Goal: Task Accomplishment & Management: Manage account settings

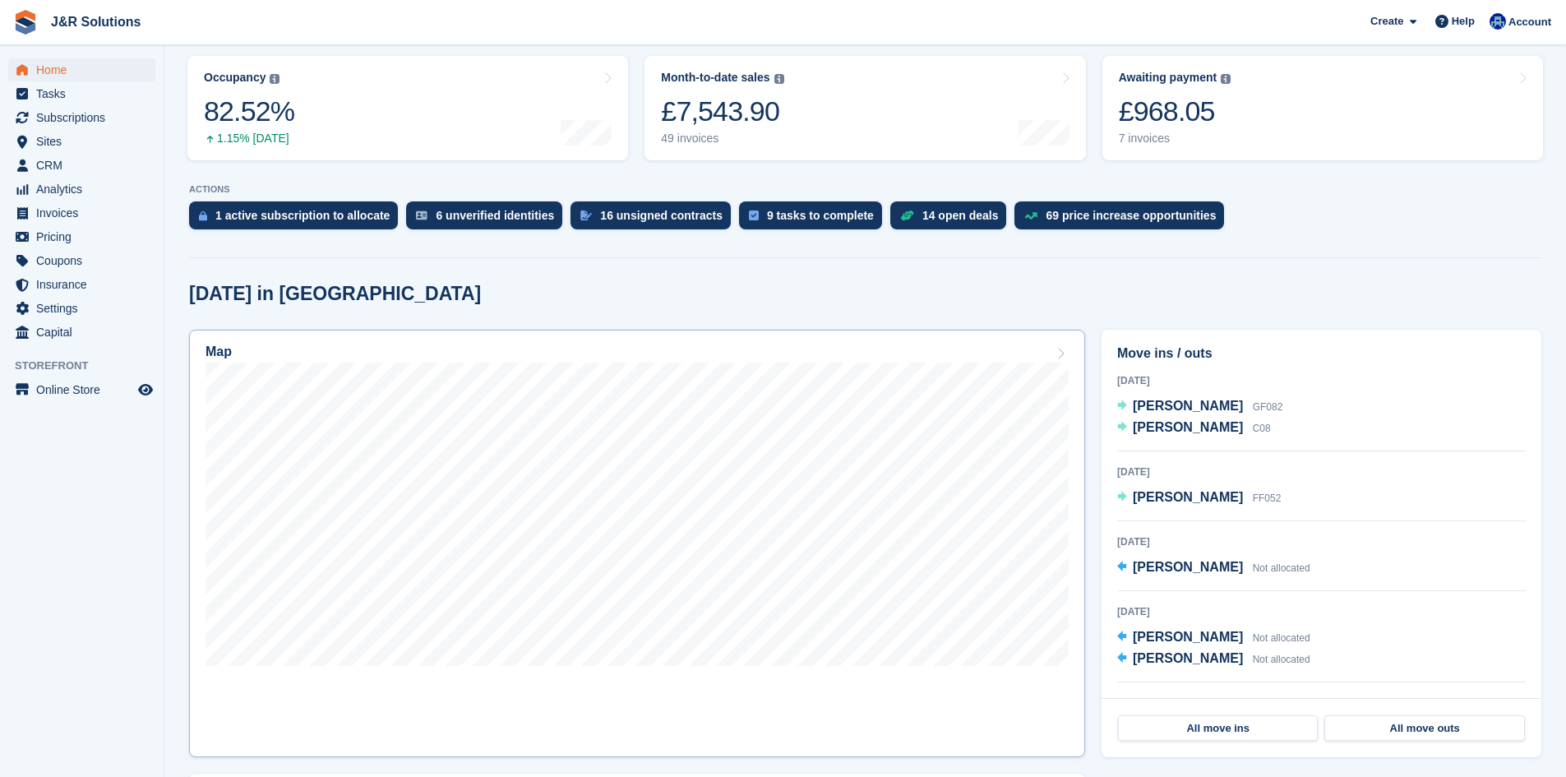
scroll to position [329, 0]
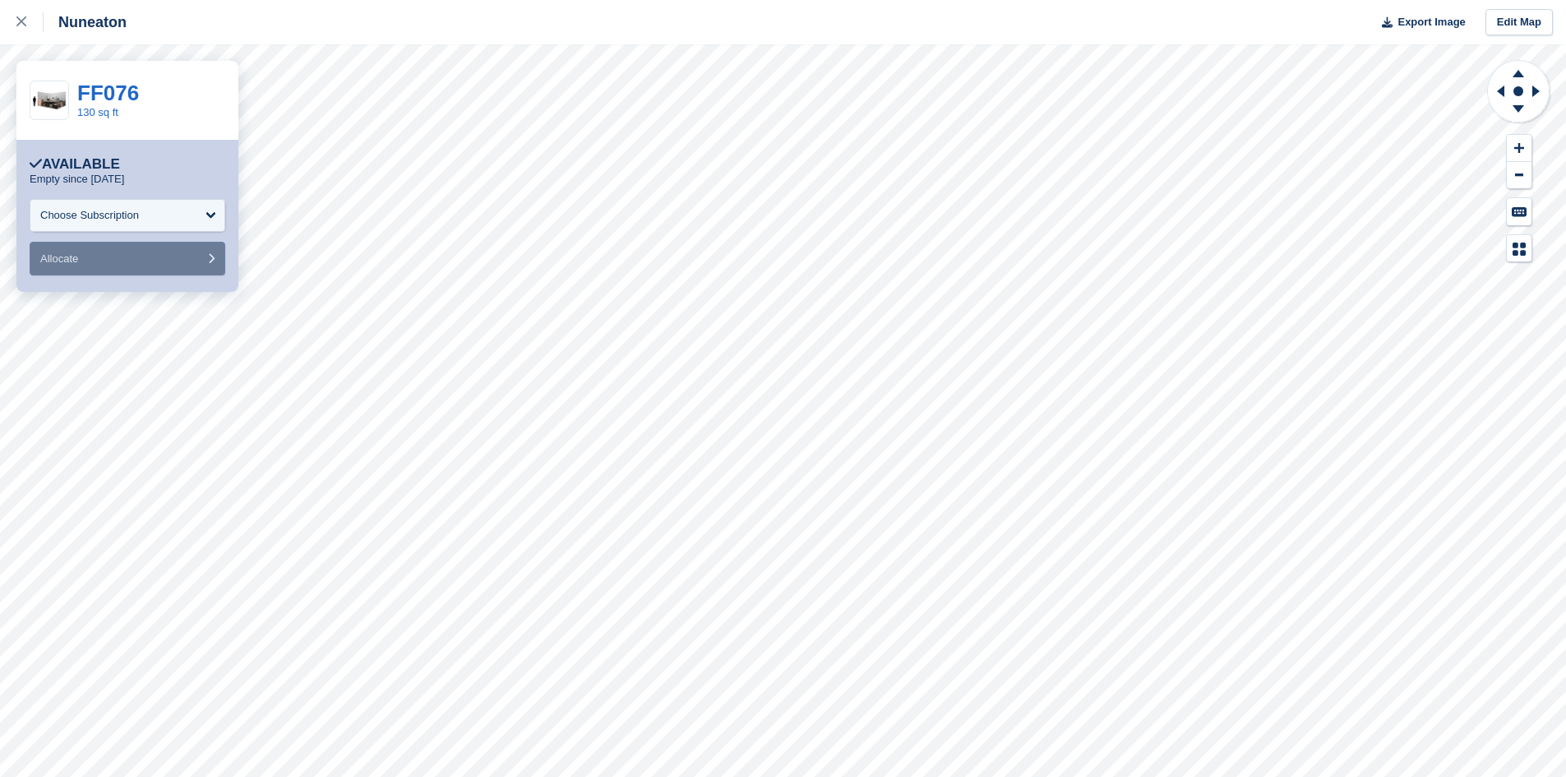
click at [164, 284] on div "**********" at bounding box center [127, 216] width 222 height 152
click at [113, 103] on link "FF076" at bounding box center [108, 93] width 62 height 25
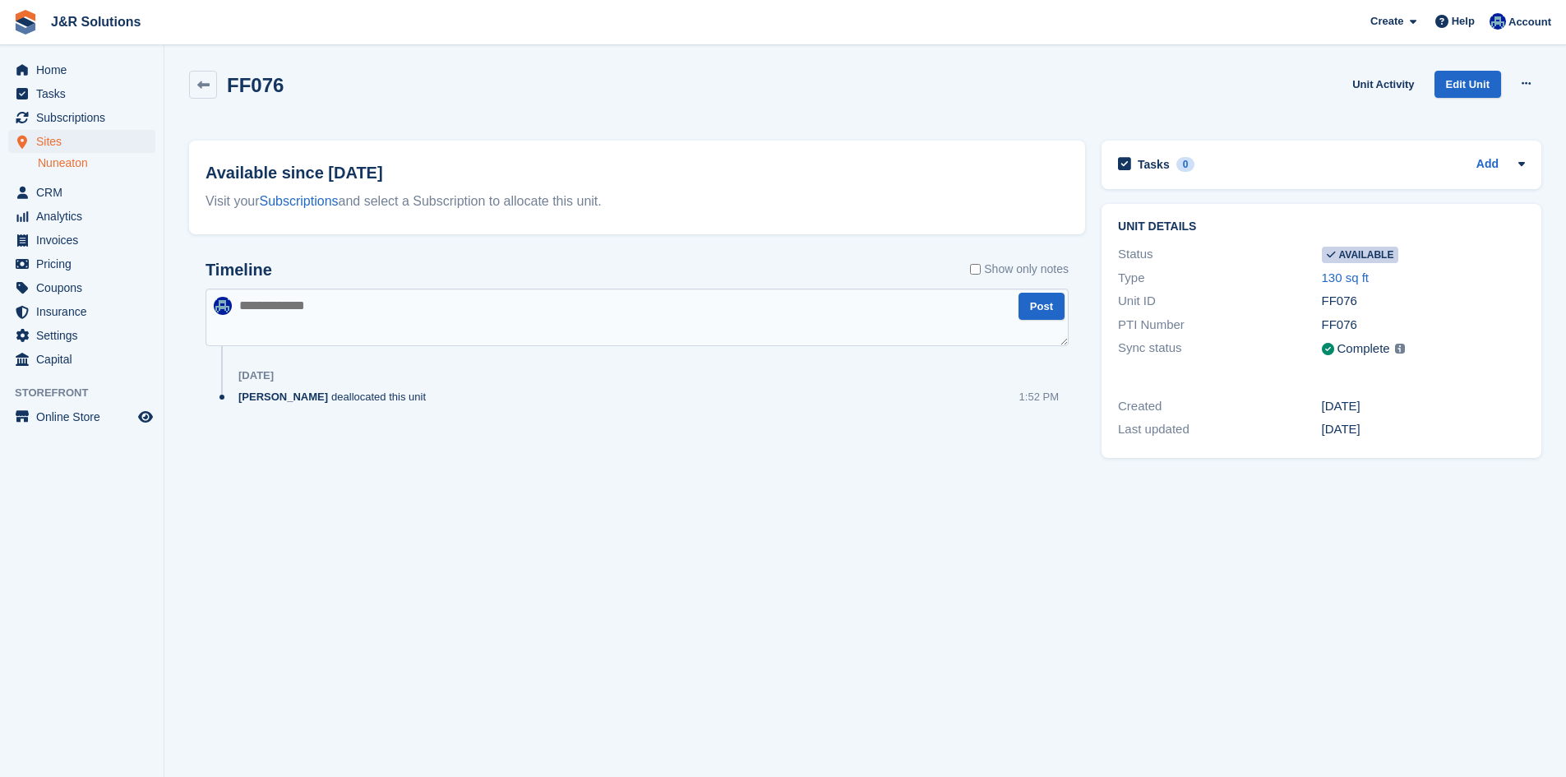
click at [318, 393] on div "Julie Morgan deallocated this unit" at bounding box center [336, 397] width 196 height 16
click at [318, 397] on div "Julie Morgan deallocated this unit" at bounding box center [336, 397] width 196 height 16
click at [361, 423] on div "Timeline Show only notes Post Yesterday Julie Morgan deallocated this unit 1:52…" at bounding box center [637, 349] width 896 height 210
click at [397, 413] on div "Julie Morgan deallocated this unit 1:52 PM" at bounding box center [653, 403] width 830 height 29
click at [466, 409] on div "Julie Morgan deallocated this unit 1:52 PM" at bounding box center [653, 403] width 830 height 29
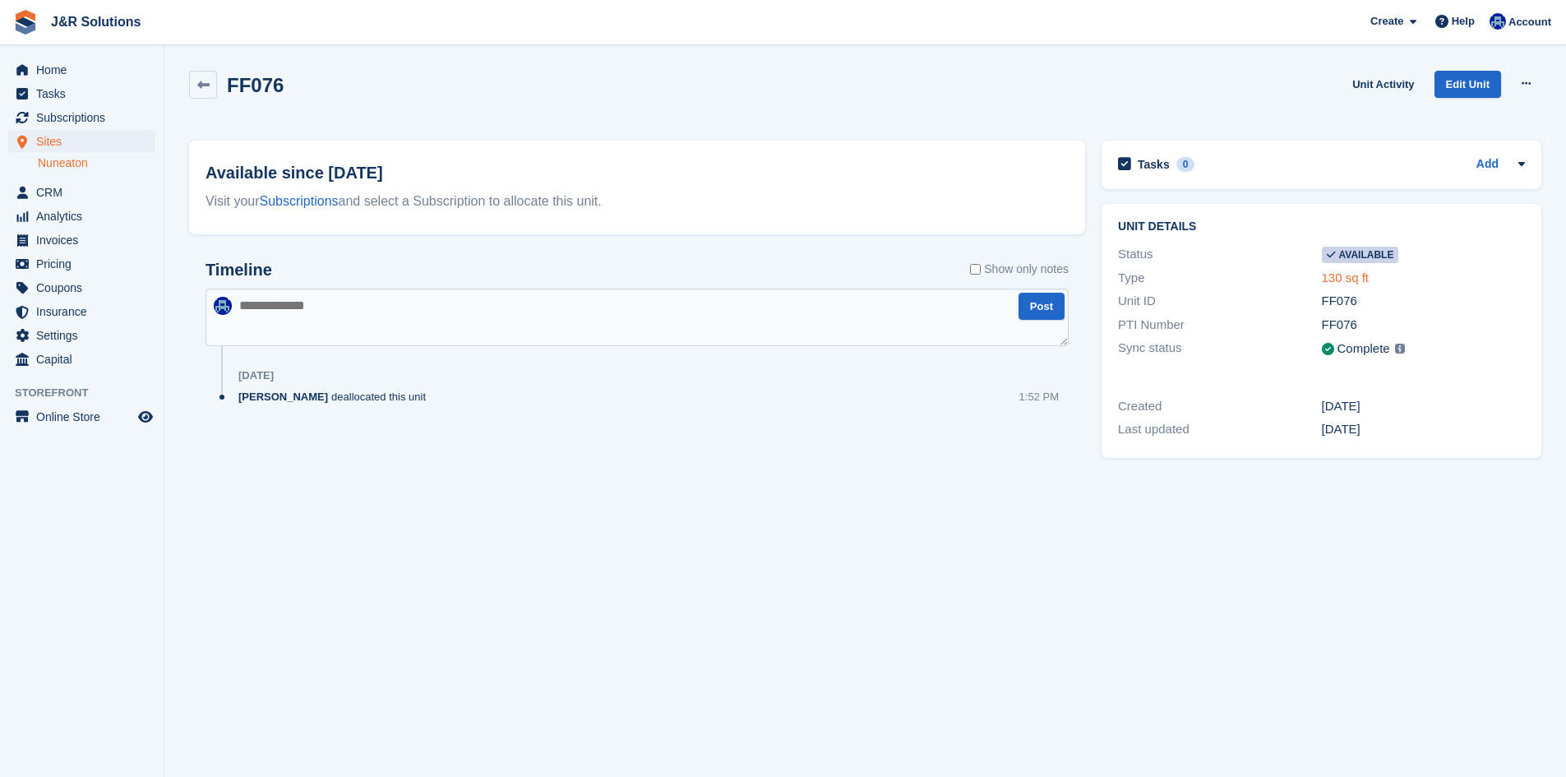
click at [1352, 279] on link "130 sq ft" at bounding box center [1346, 277] width 48 height 14
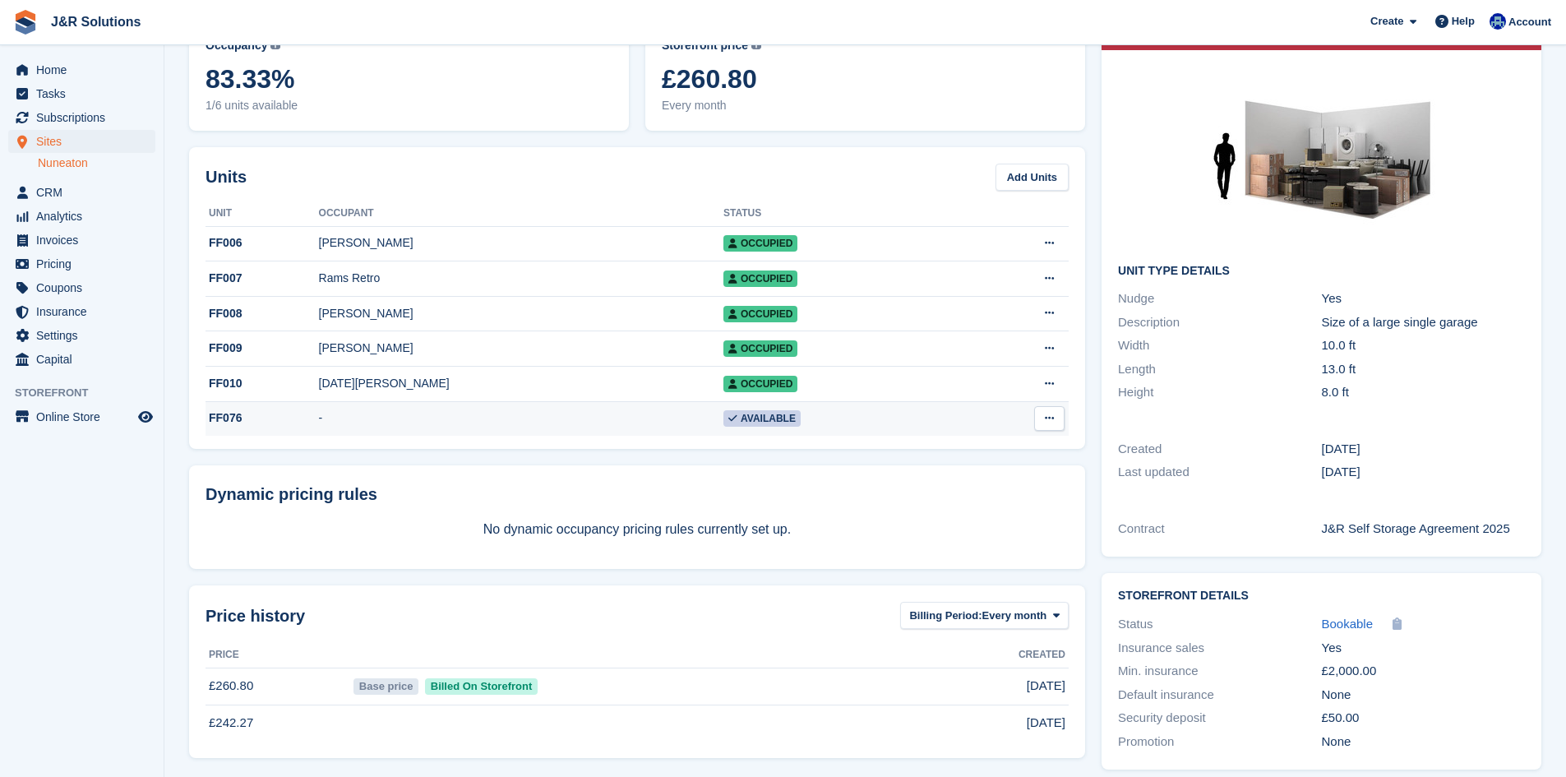
scroll to position [115, 0]
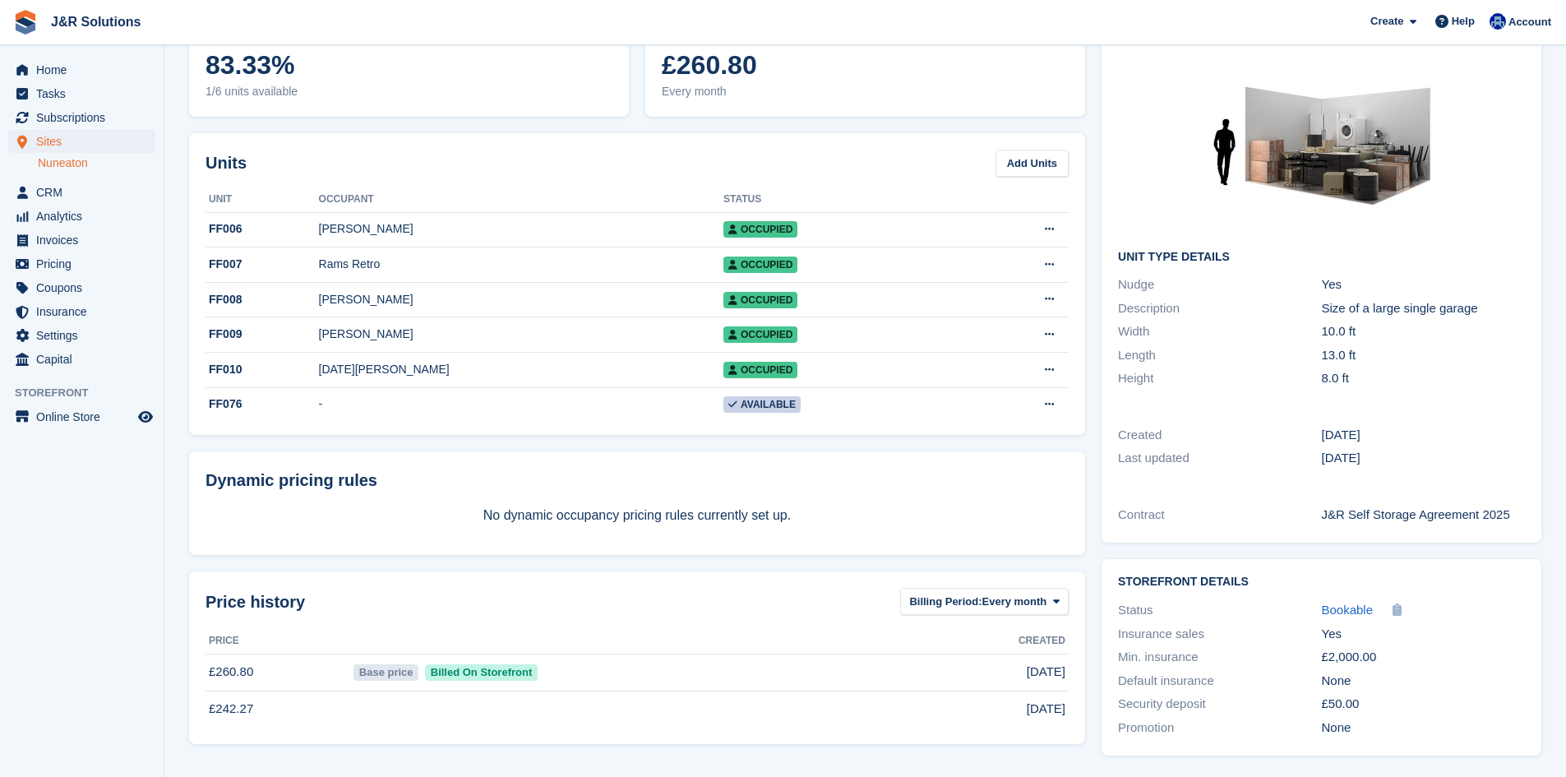
click at [659, 435] on div "Units Add Units Unit Occupant Status FF006 Aran Chaggar Occupied Edit unit Dele…" at bounding box center [637, 284] width 896 height 302
click at [723, 420] on td "Available" at bounding box center [842, 404] width 238 height 35
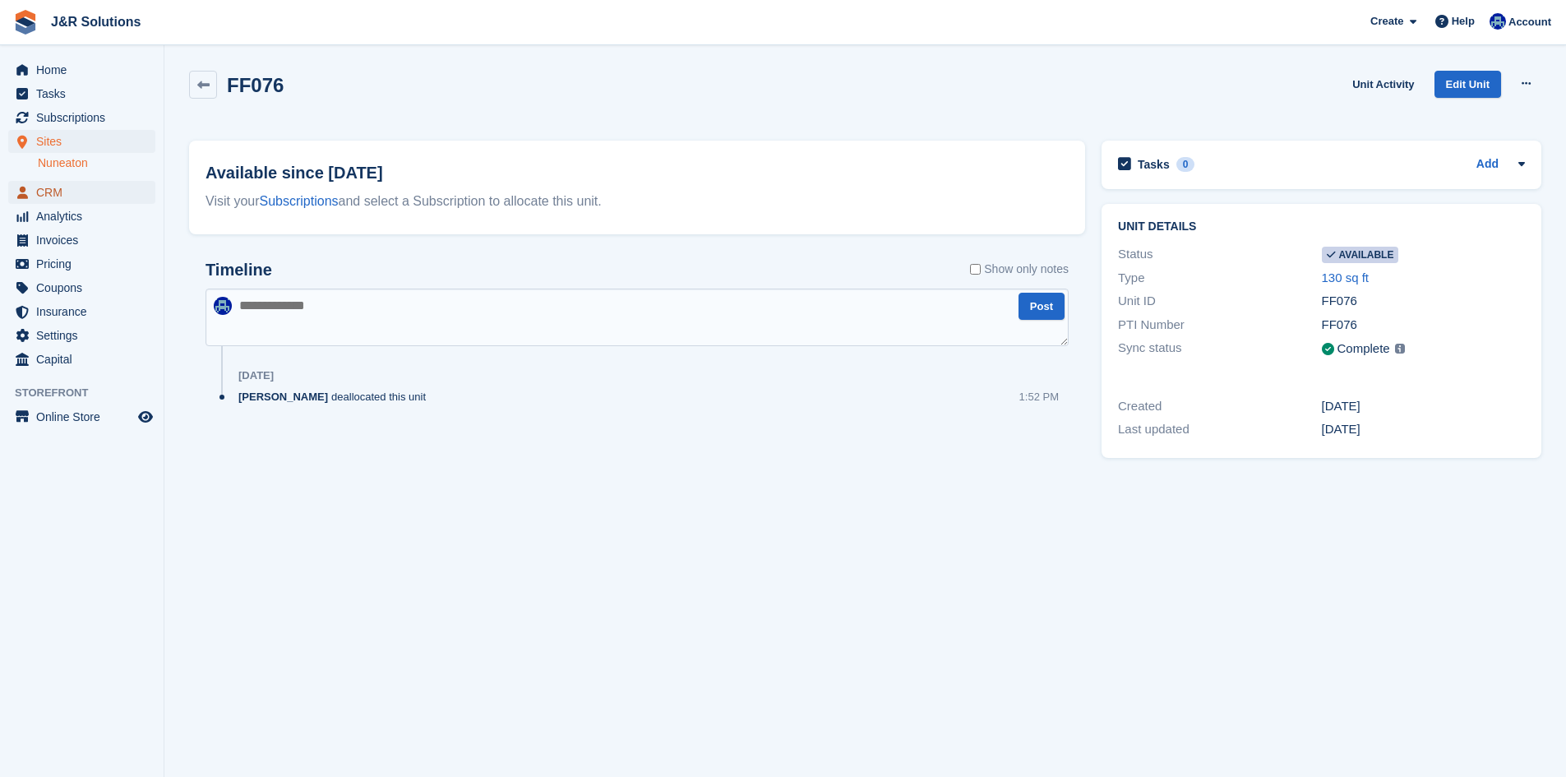
click at [47, 196] on span "CRM" at bounding box center [85, 192] width 99 height 23
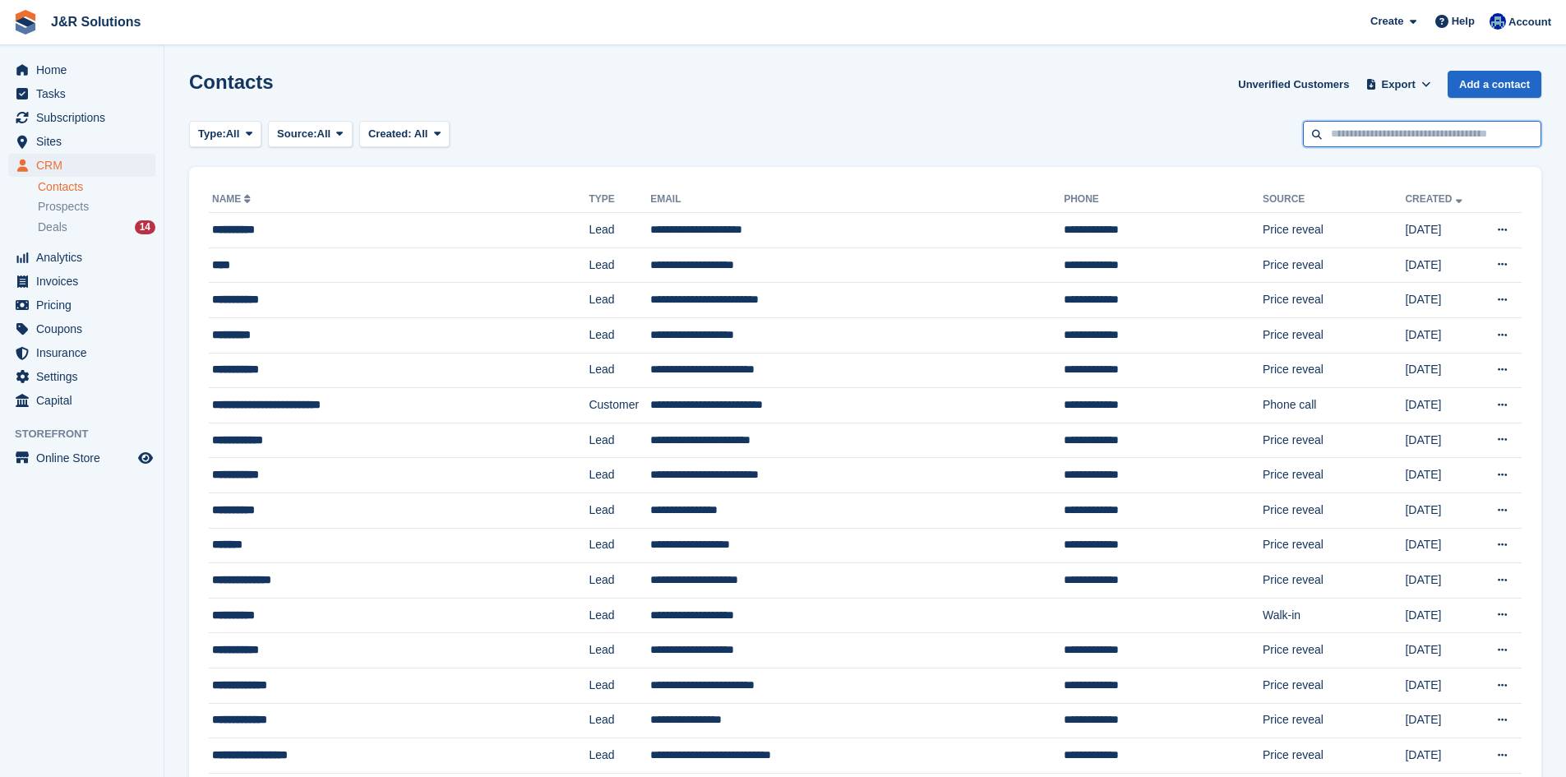
click at [1351, 134] on input "text" at bounding box center [1422, 134] width 238 height 27
type input "******"
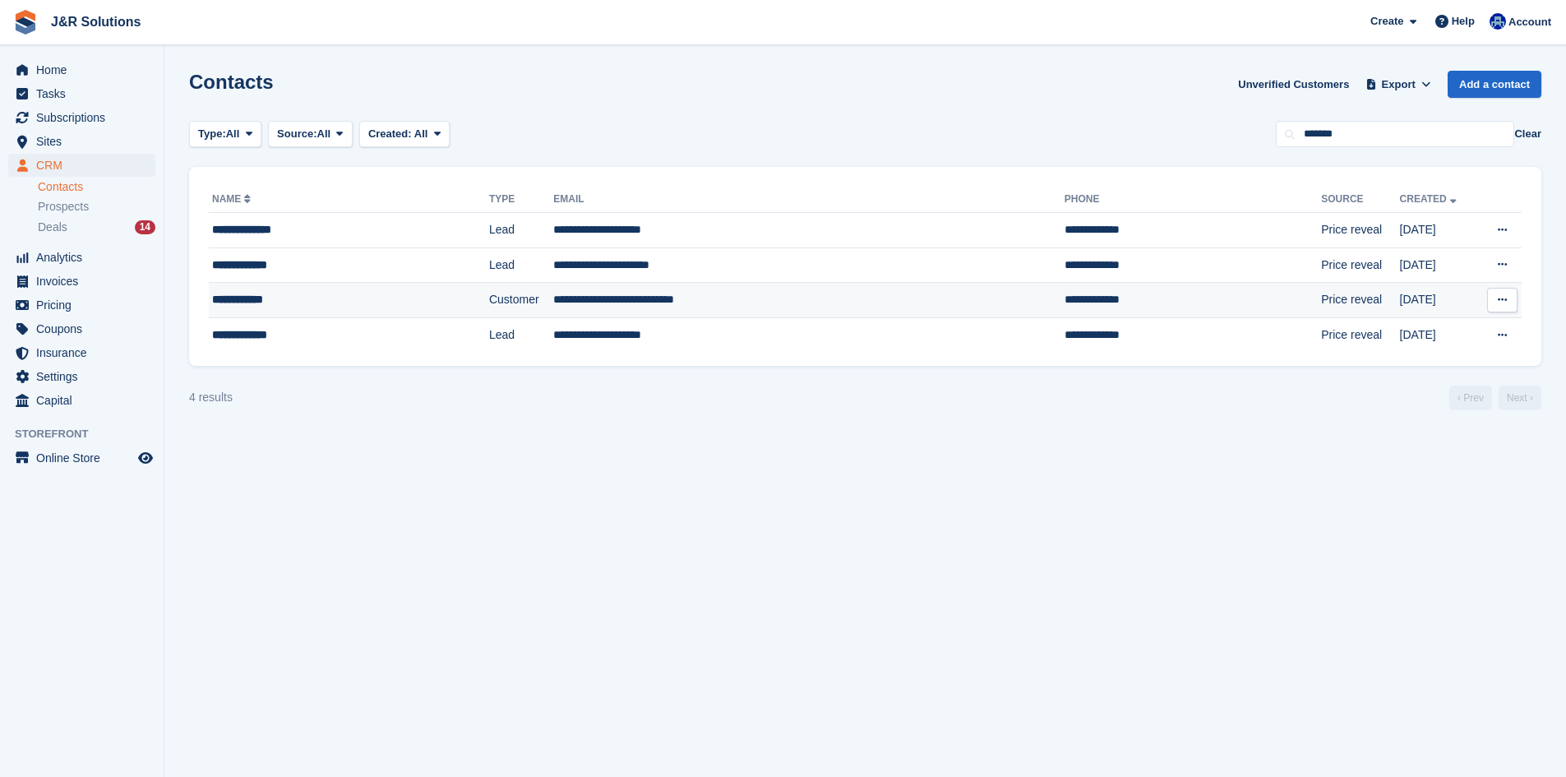
click at [705, 293] on td "**********" at bounding box center [808, 300] width 511 height 35
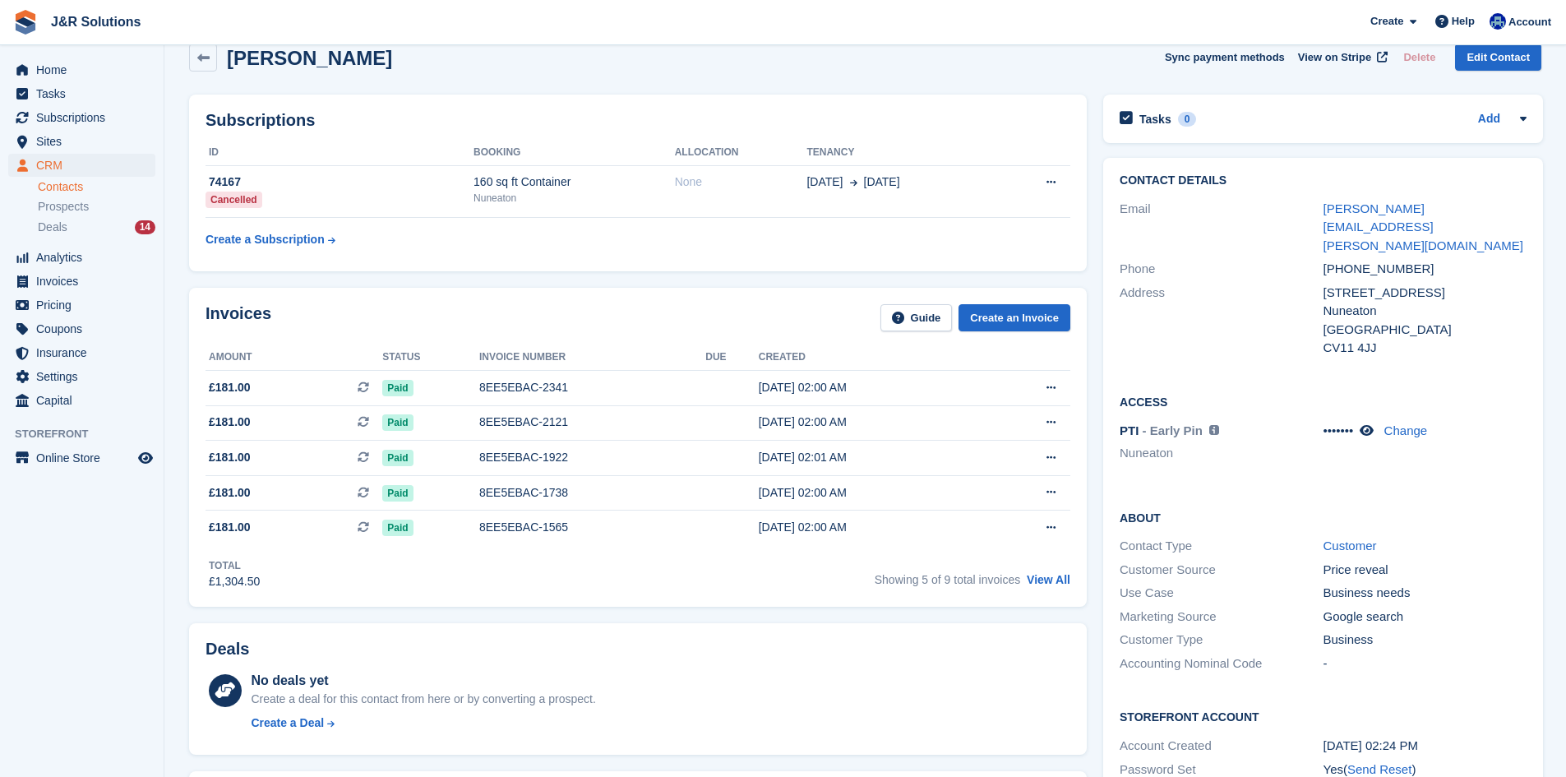
scroll to position [25, 0]
click at [1021, 563] on div "Total £1,304.50 Showing 5 of 9 total invoices View All" at bounding box center [637, 569] width 865 height 45
click at [1082, 591] on div "Invoices Guide Create an Invoice Amount Status Invoice number Due Created £181.…" at bounding box center [637, 448] width 897 height 319
click at [1059, 581] on link "View All" at bounding box center [1048, 580] width 44 height 13
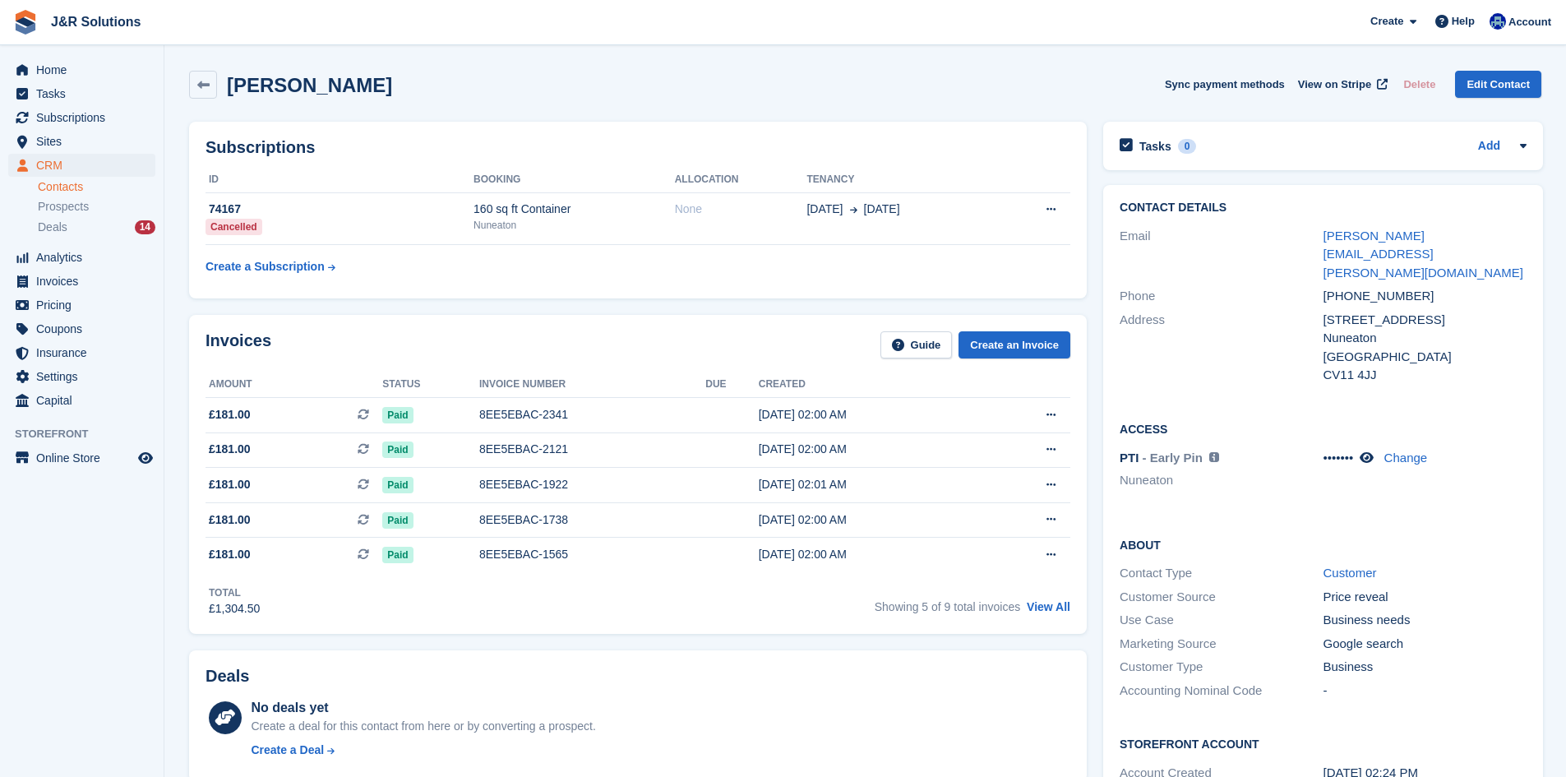
scroll to position [25, 0]
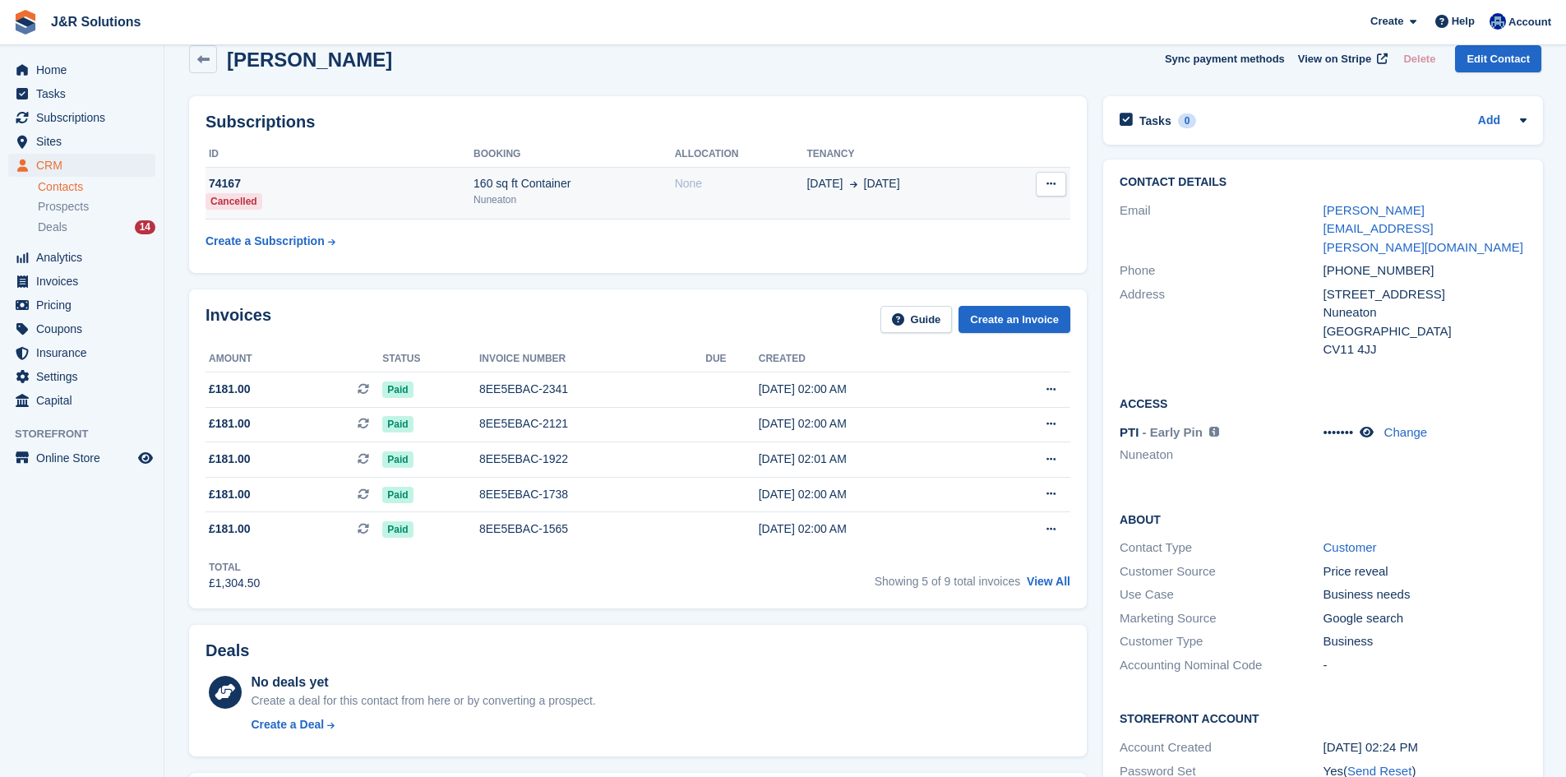
click at [731, 210] on td "None" at bounding box center [741, 193] width 132 height 53
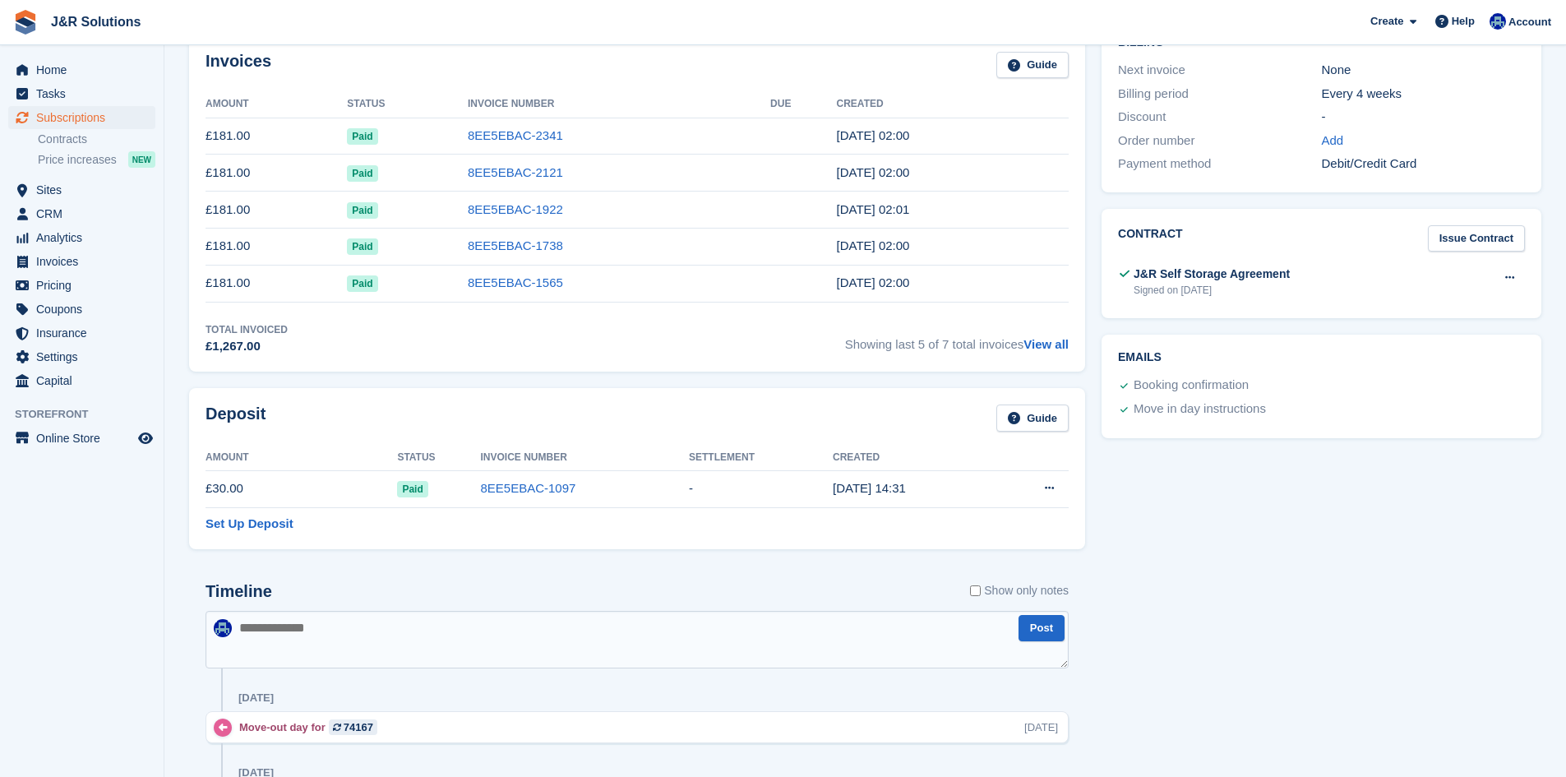
scroll to position [493, 0]
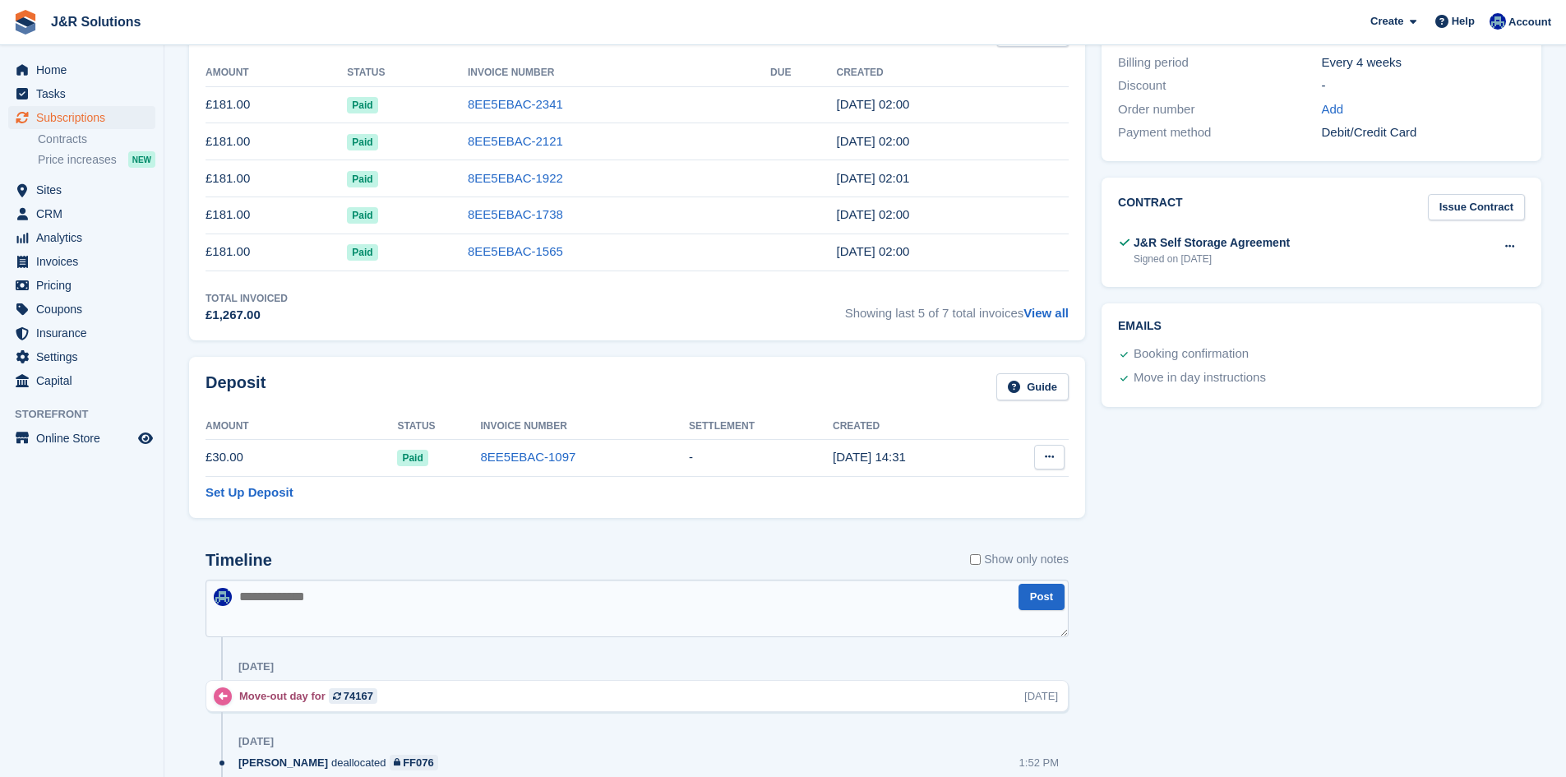
click at [1046, 462] on icon at bounding box center [1049, 456] width 9 height 11
click at [1010, 486] on p "Settle deposit" at bounding box center [985, 488] width 143 height 21
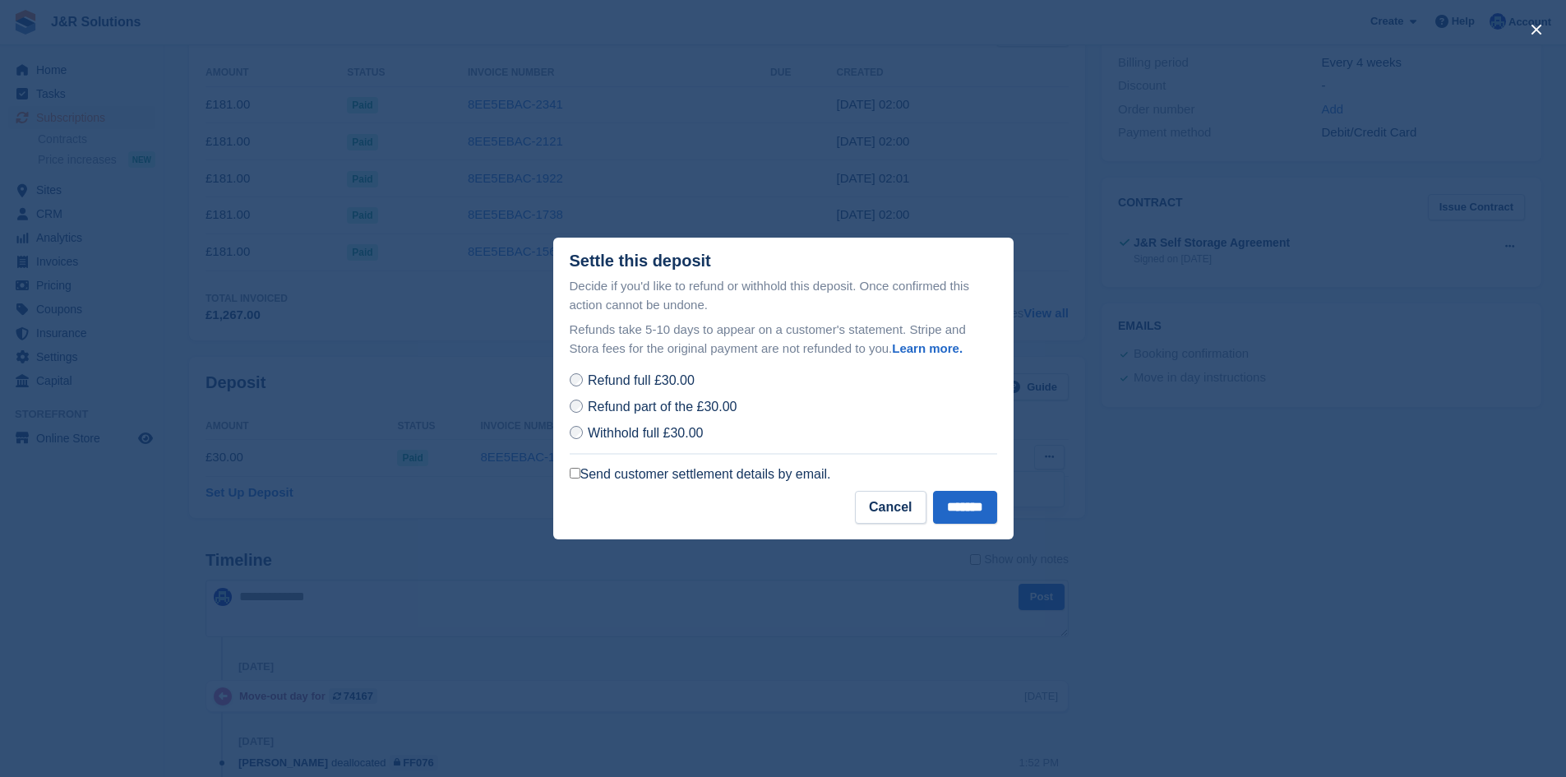
click at [797, 480] on label "Send customer settlement details by email." at bounding box center [700, 474] width 261 height 16
click at [948, 505] on input "*******" at bounding box center [965, 507] width 64 height 33
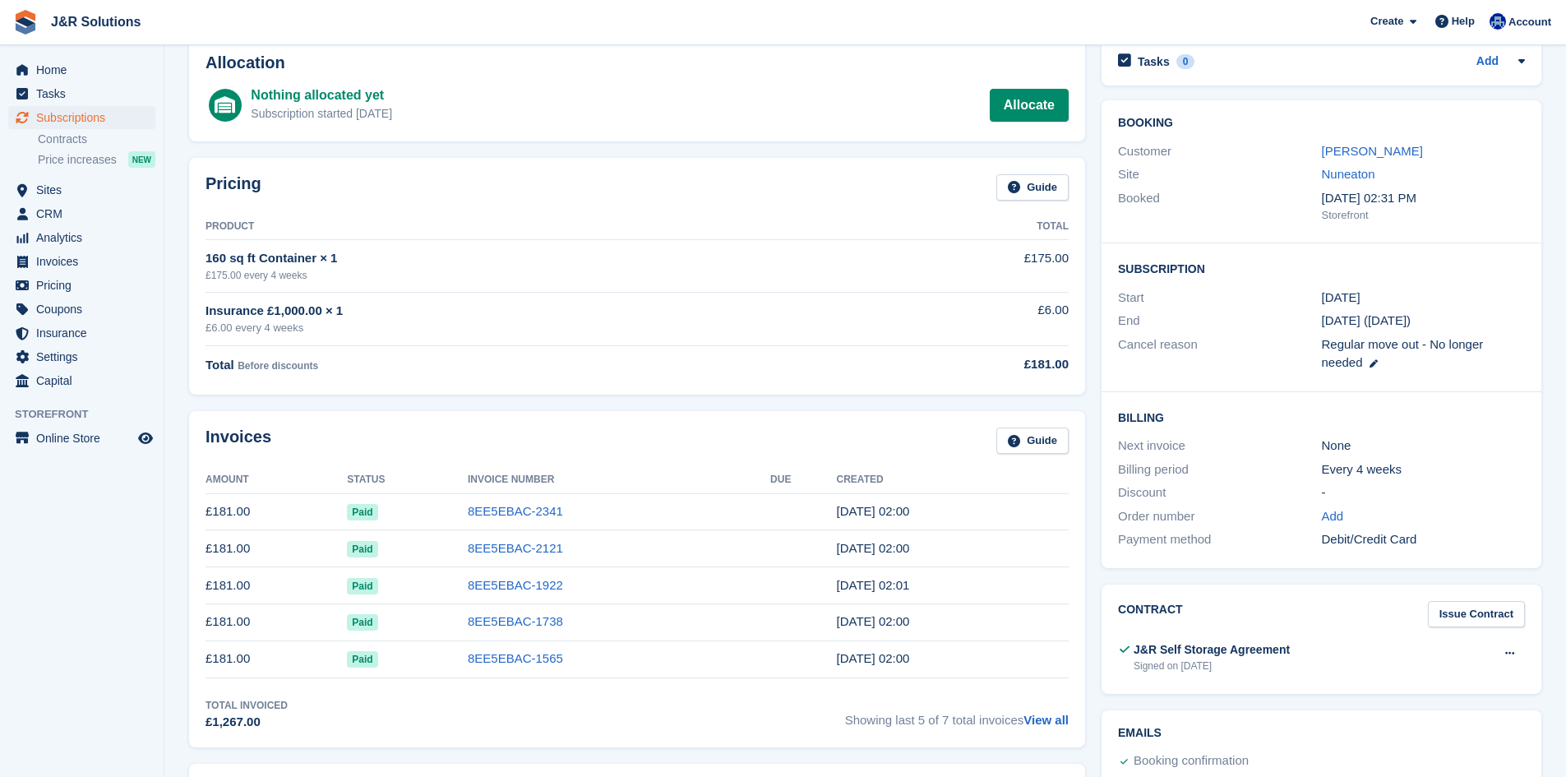
scroll to position [58, 0]
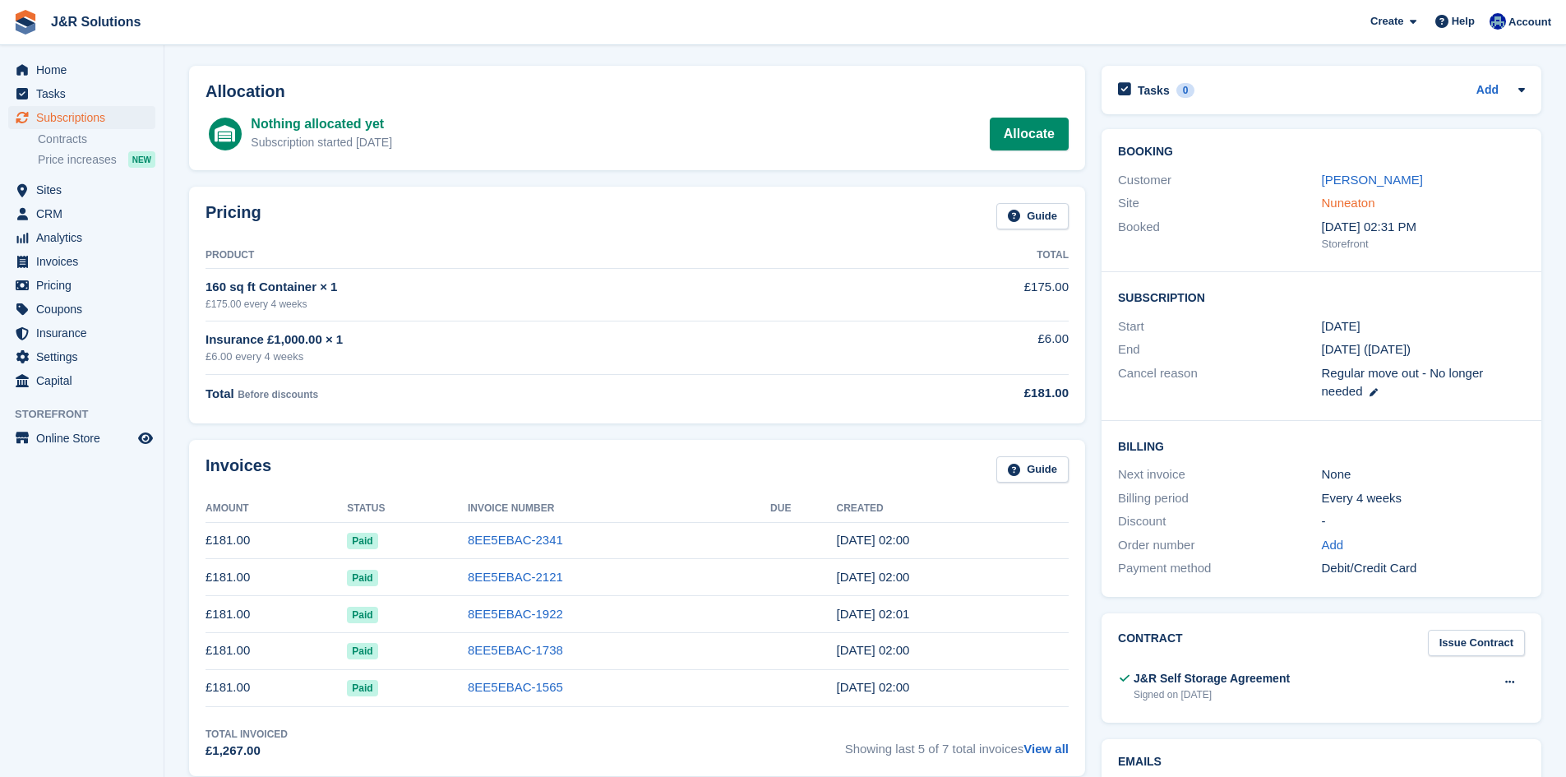
click at [1345, 208] on link "Nuneaton" at bounding box center [1348, 203] width 53 height 14
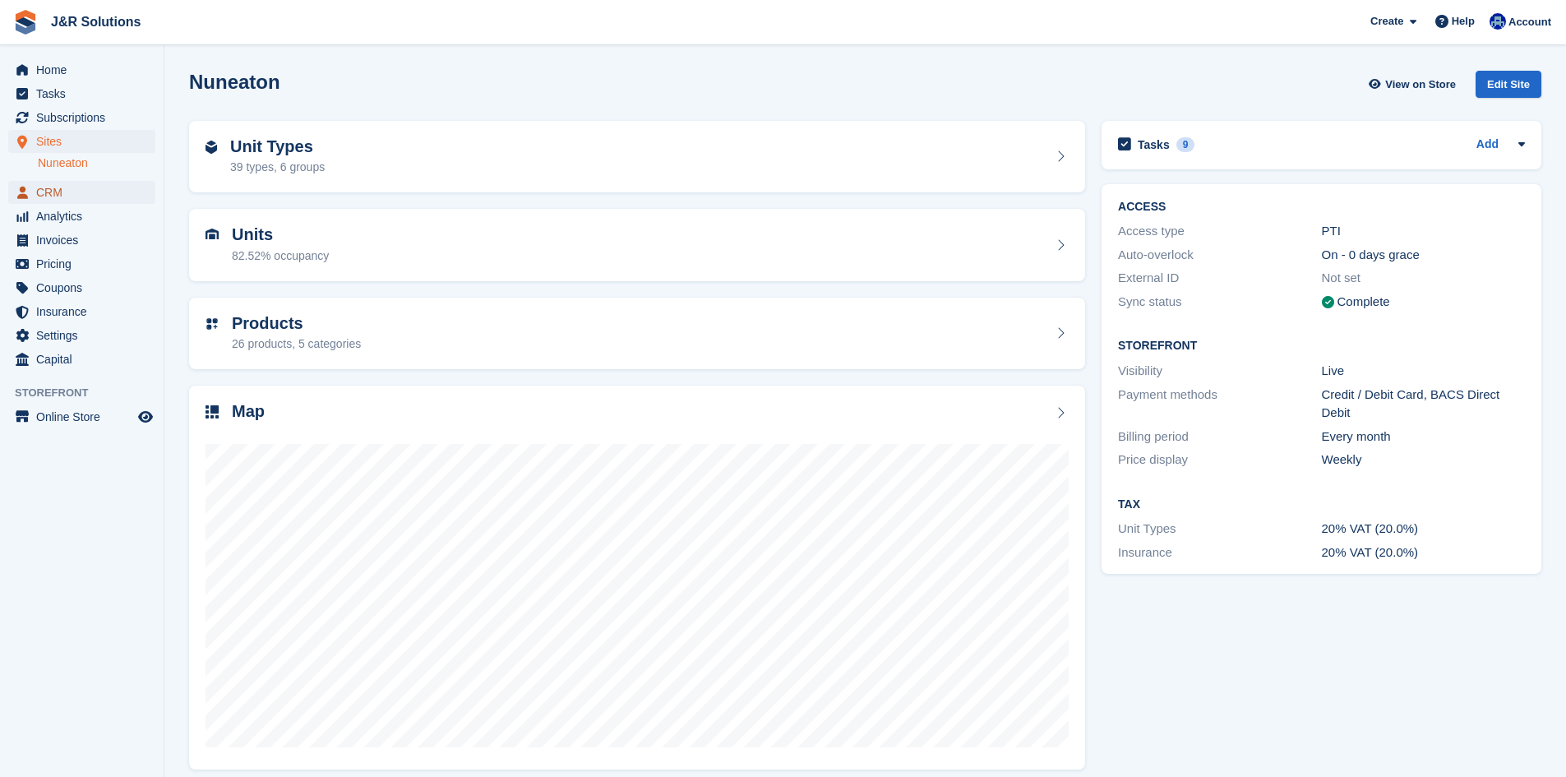
click at [64, 188] on span "CRM" at bounding box center [85, 192] width 99 height 23
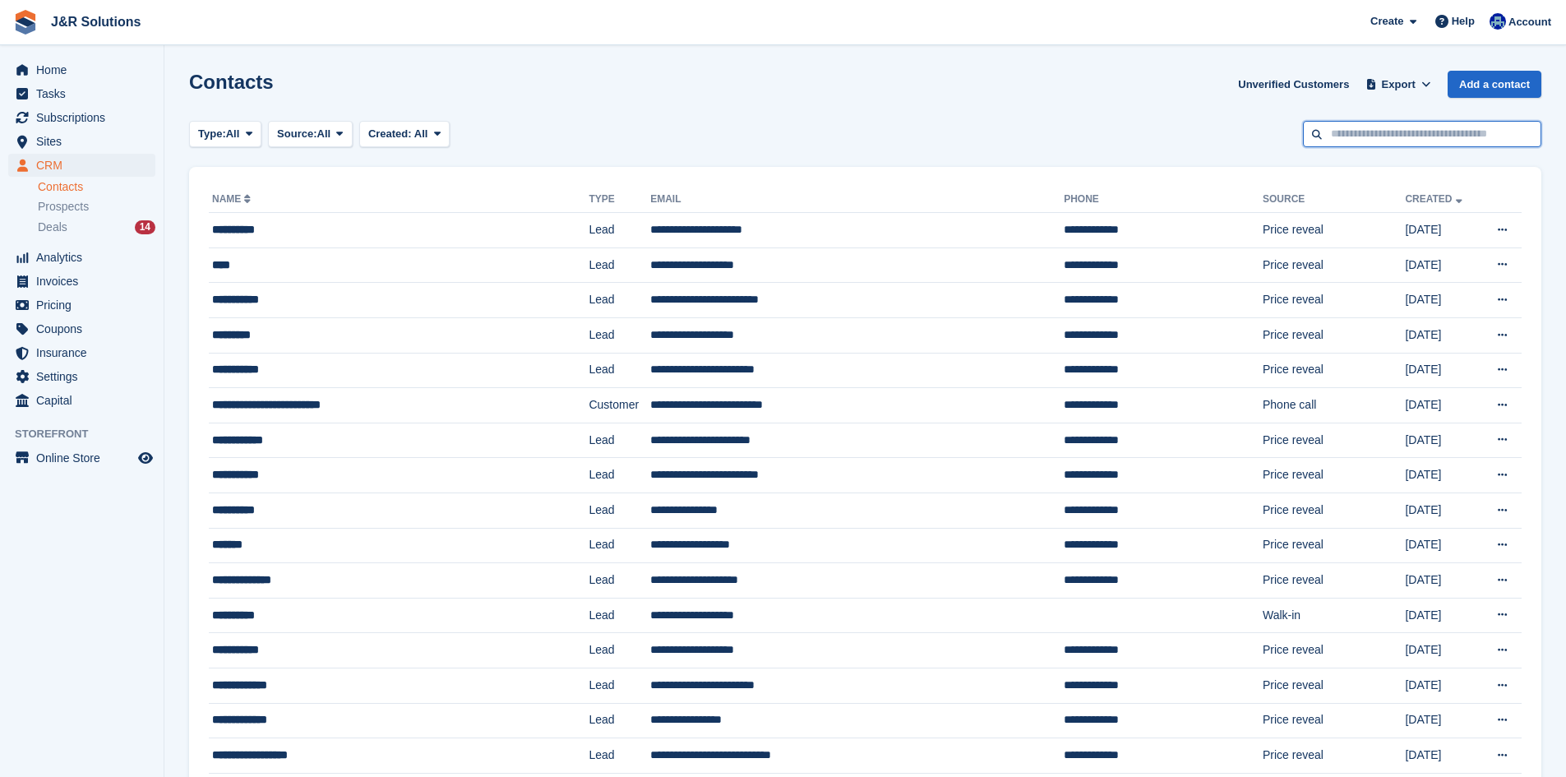
click at [1330, 138] on input "text" at bounding box center [1422, 134] width 238 height 27
type input "******"
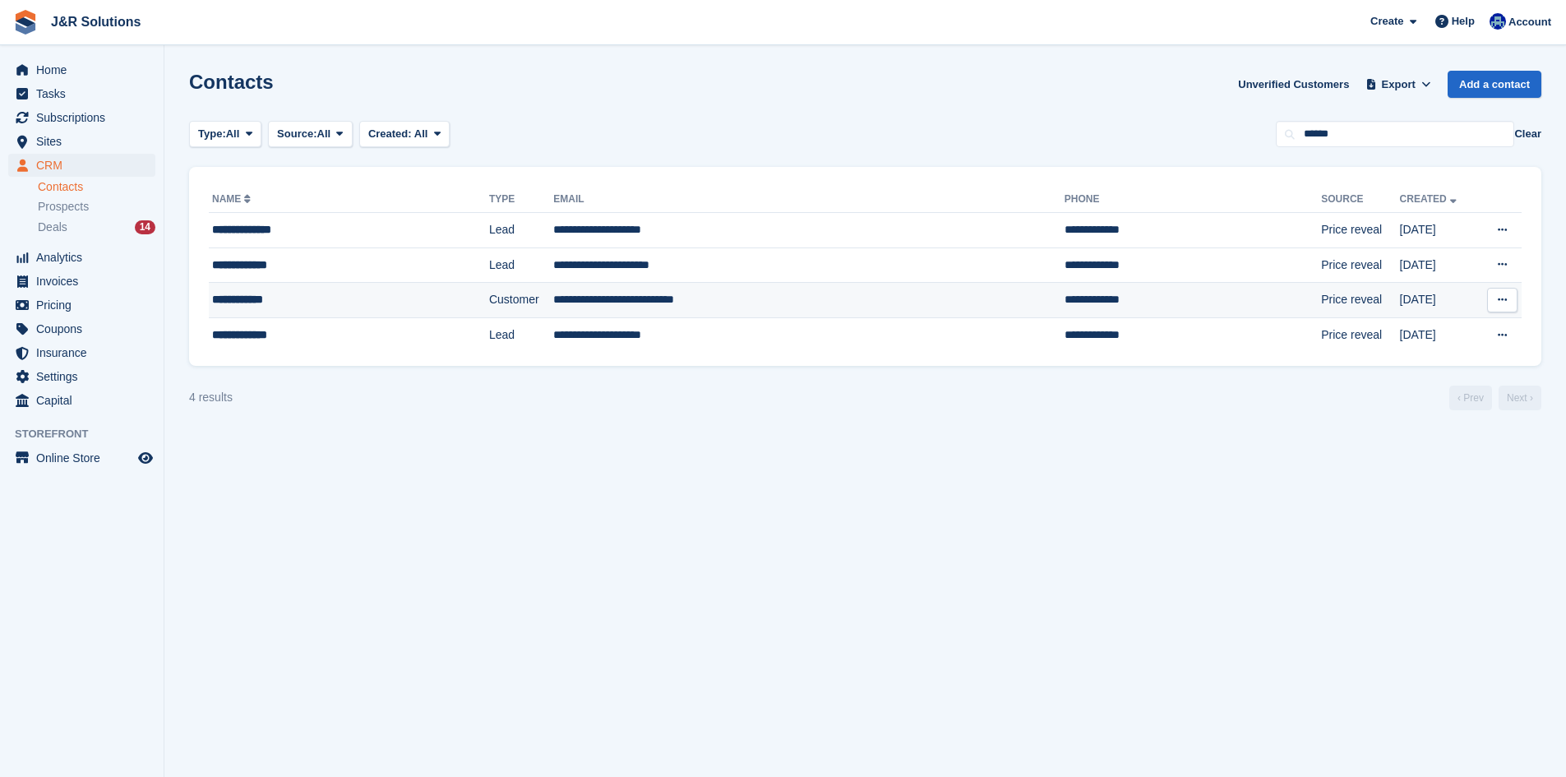
click at [786, 300] on td "**********" at bounding box center [808, 300] width 511 height 35
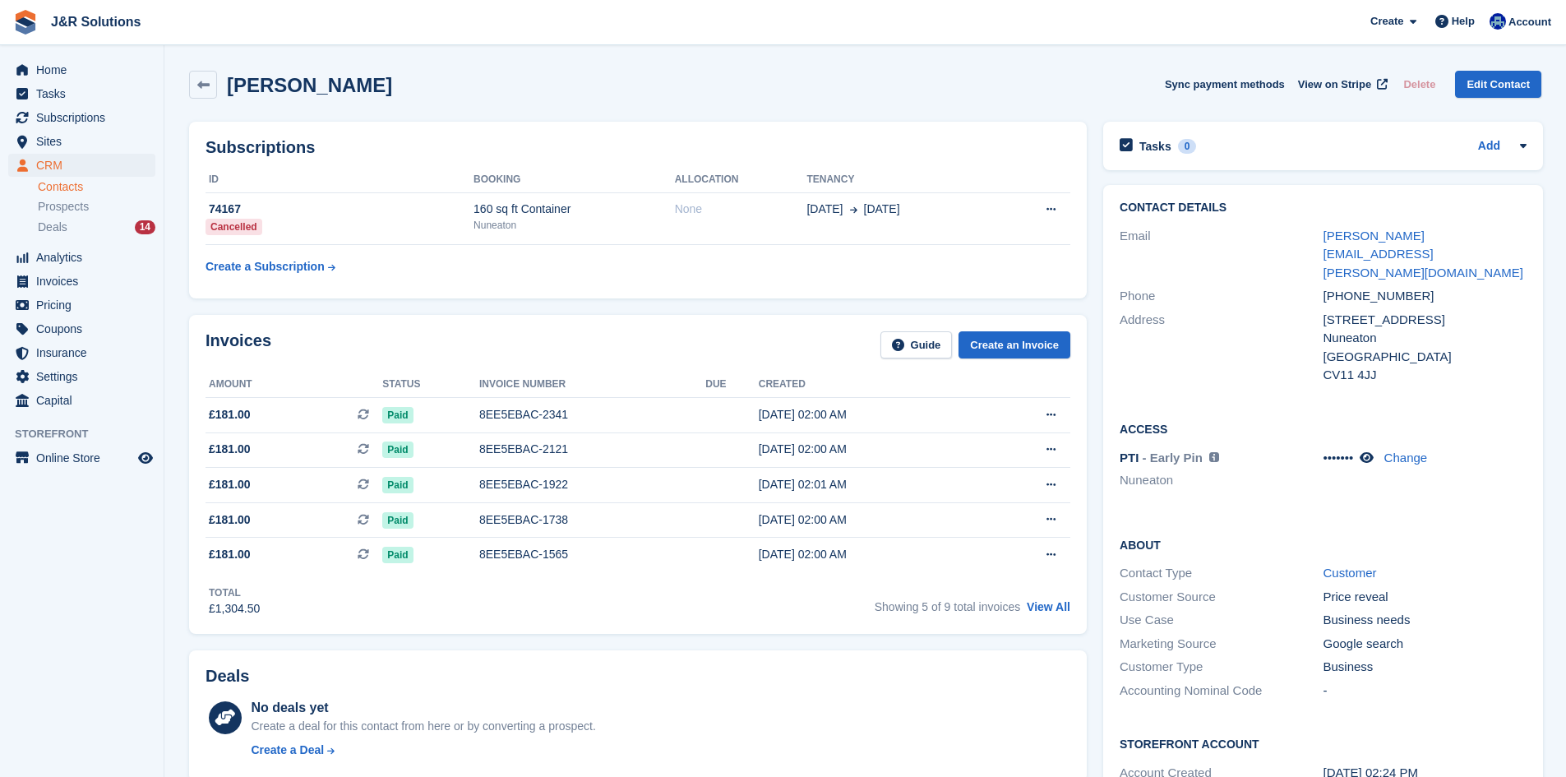
click at [1100, 332] on div "Contact Details Email leanne.myers@barnardos.org.uk Phone +447709852775 Address…" at bounding box center [1323, 528] width 456 height 703
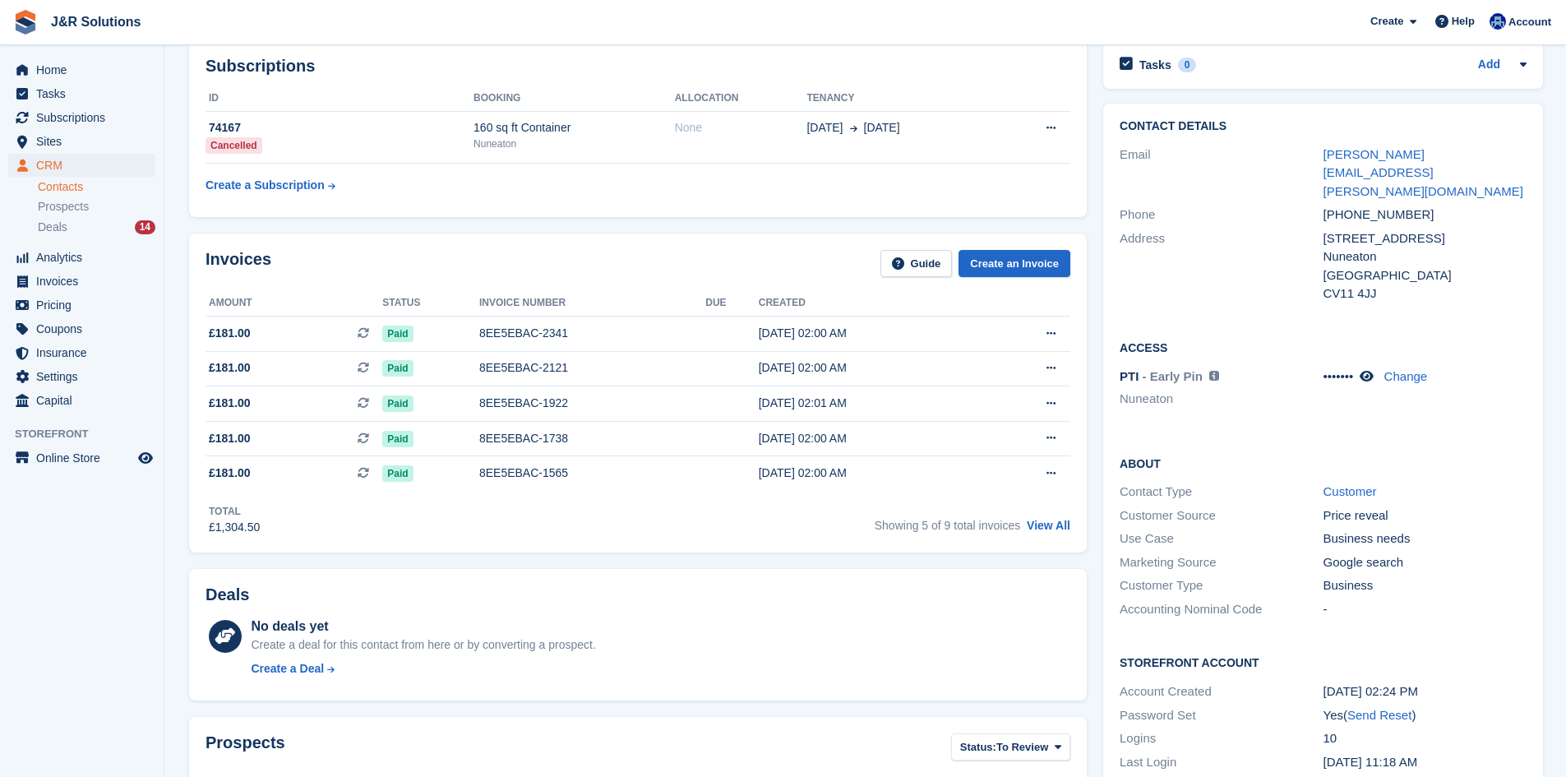
scroll to position [82, 0]
click at [607, 333] on div "8EE5EBAC-2341" at bounding box center [592, 332] width 226 height 17
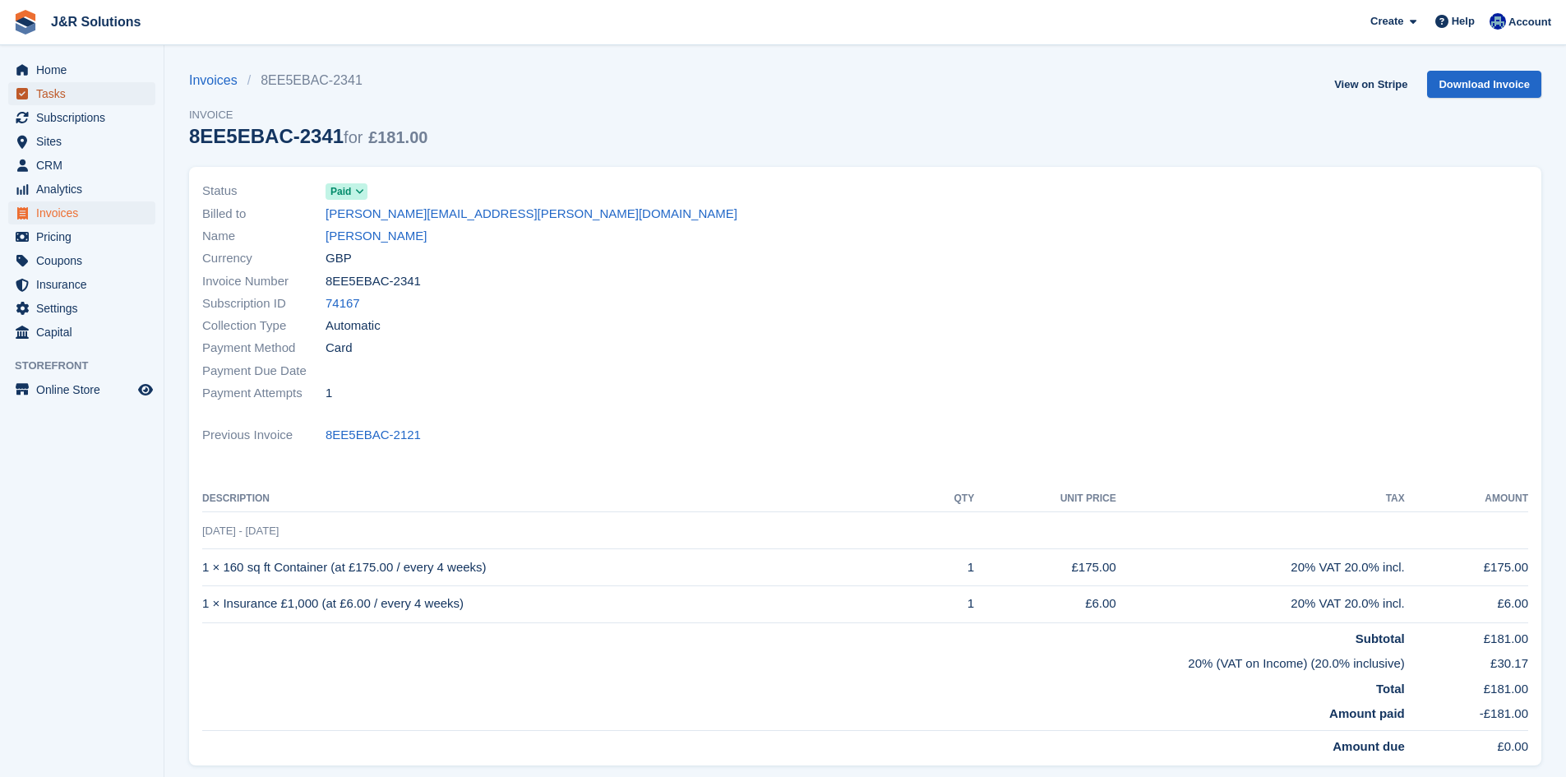
click at [53, 104] on span "Tasks" at bounding box center [85, 93] width 99 height 23
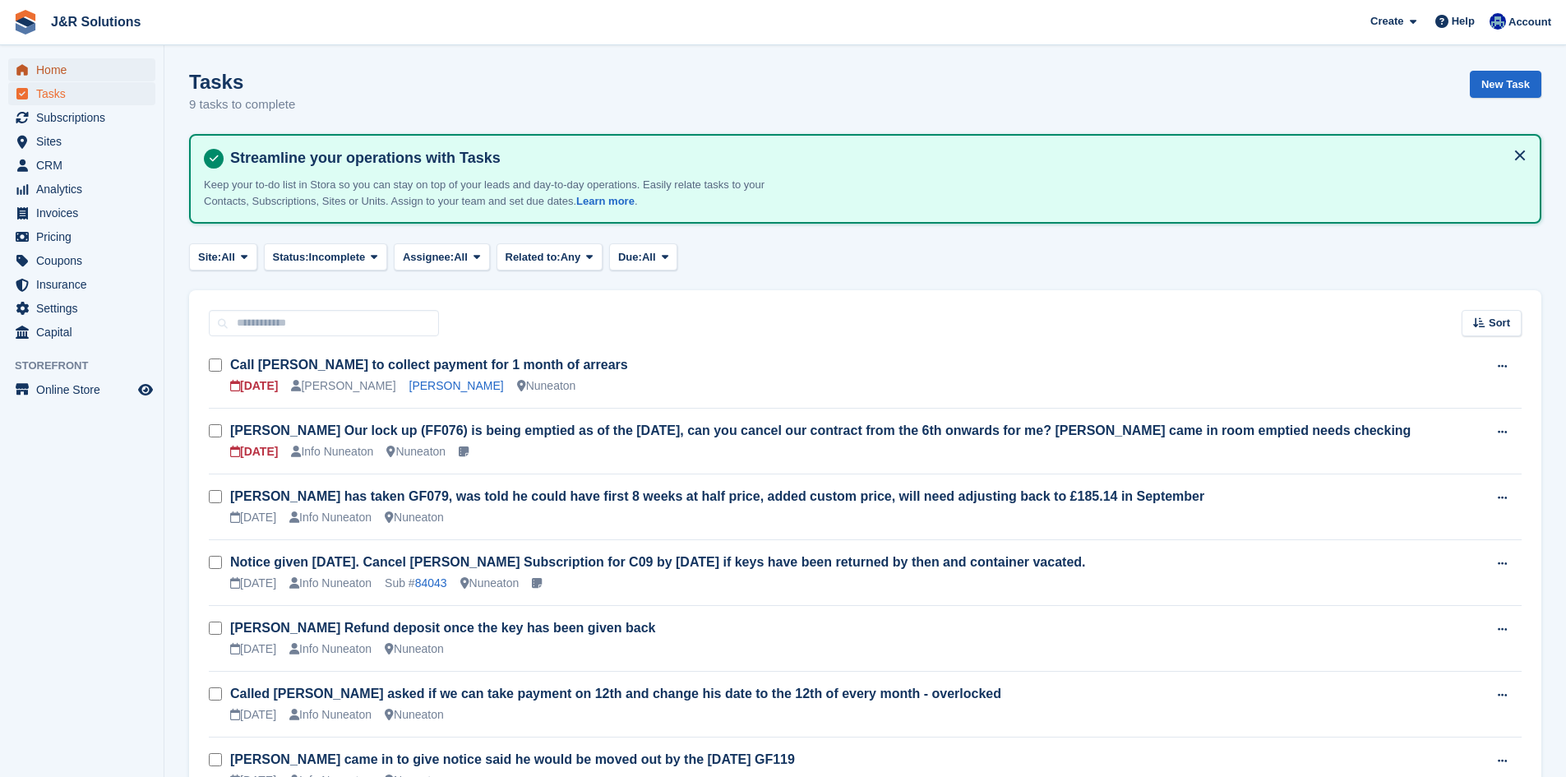
click at [49, 76] on span "Home" at bounding box center [85, 69] width 99 height 23
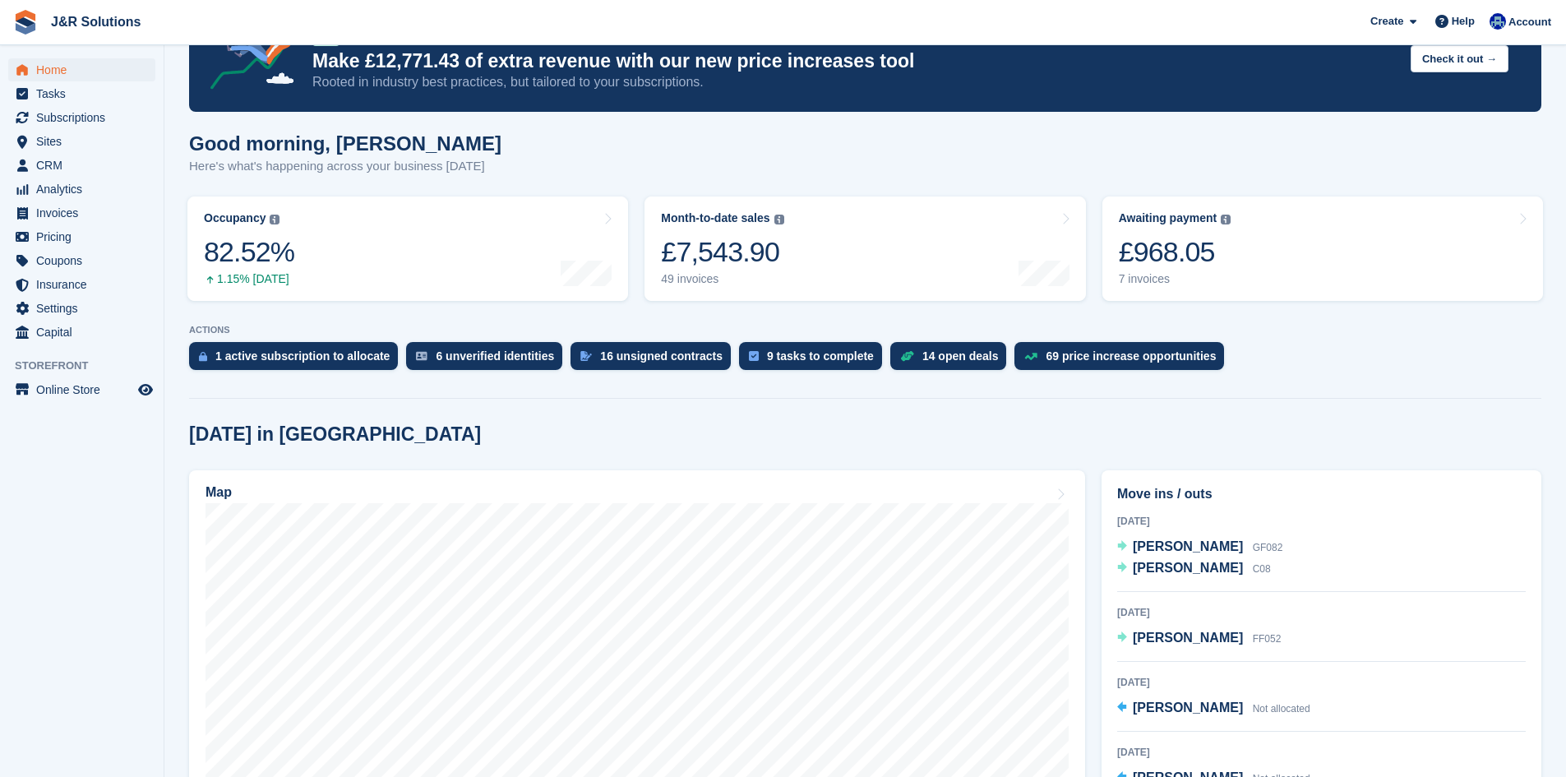
scroll to position [493, 0]
